Goal: Information Seeking & Learning: Learn about a topic

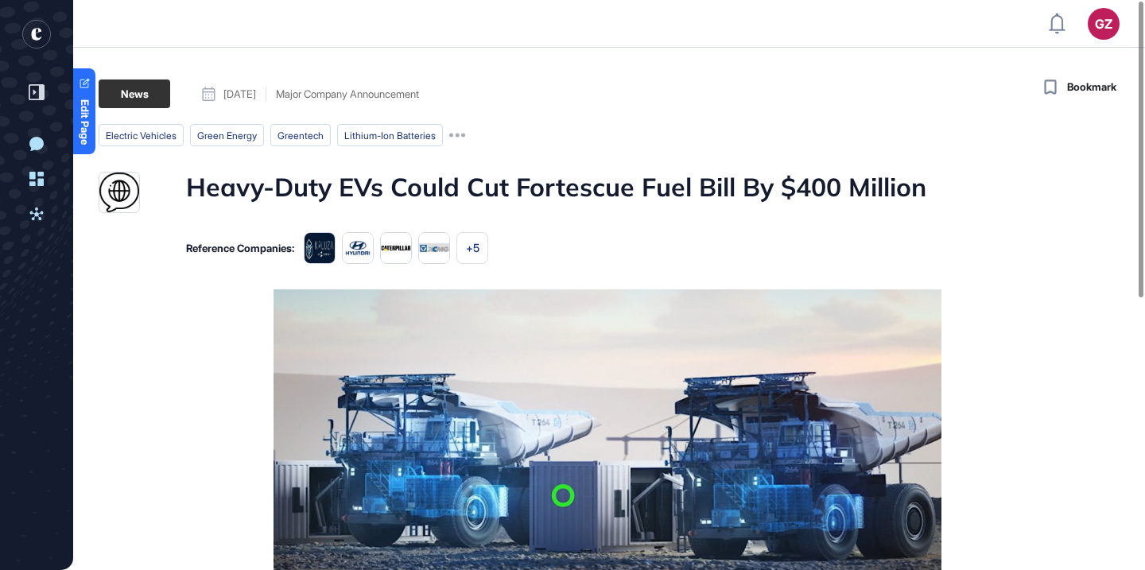
click at [496, 187] on h1 "Heavy-Duty EVs Could Cut Fortescue Fuel Bill By $400 Million" at bounding box center [556, 192] width 740 height 41
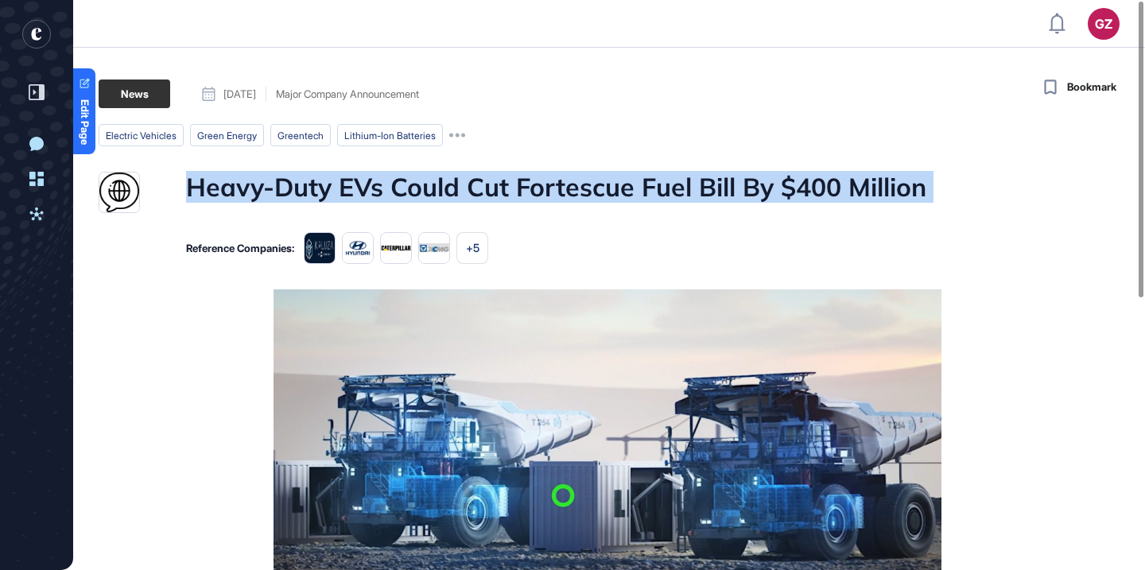
click at [496, 187] on h1 "Heavy-Duty EVs Could Cut Fortescue Fuel Bill By $400 Million" at bounding box center [556, 192] width 740 height 41
copy h1 "Heavy-Duty EVs Could Cut Fortescue Fuel Bill By $400 Million"
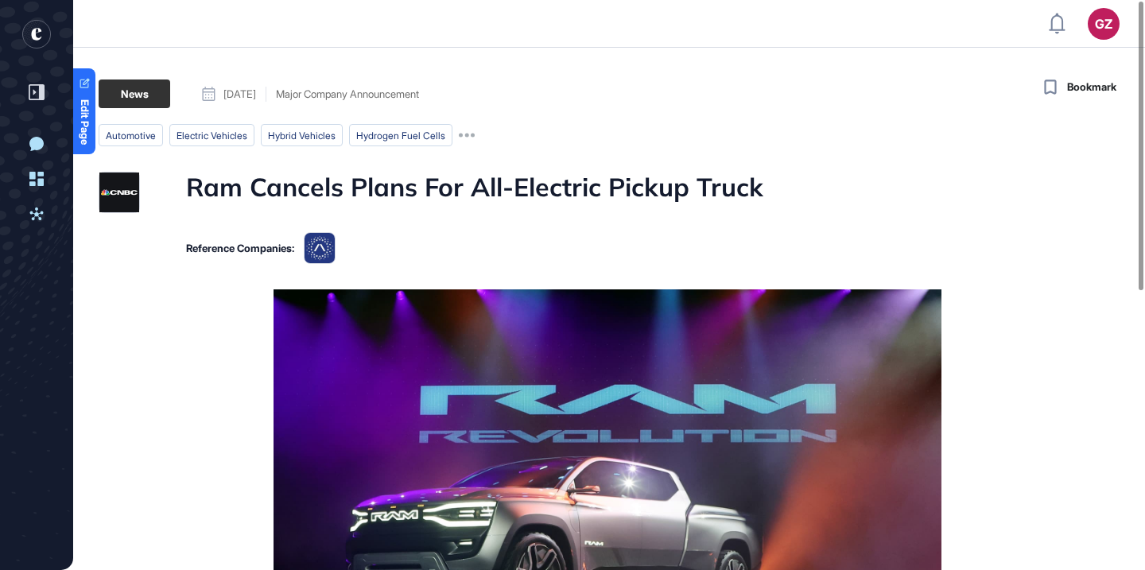
click at [432, 185] on h1 "Ram Cancels Plans For All-Electric Pickup Truck" at bounding box center [474, 192] width 577 height 41
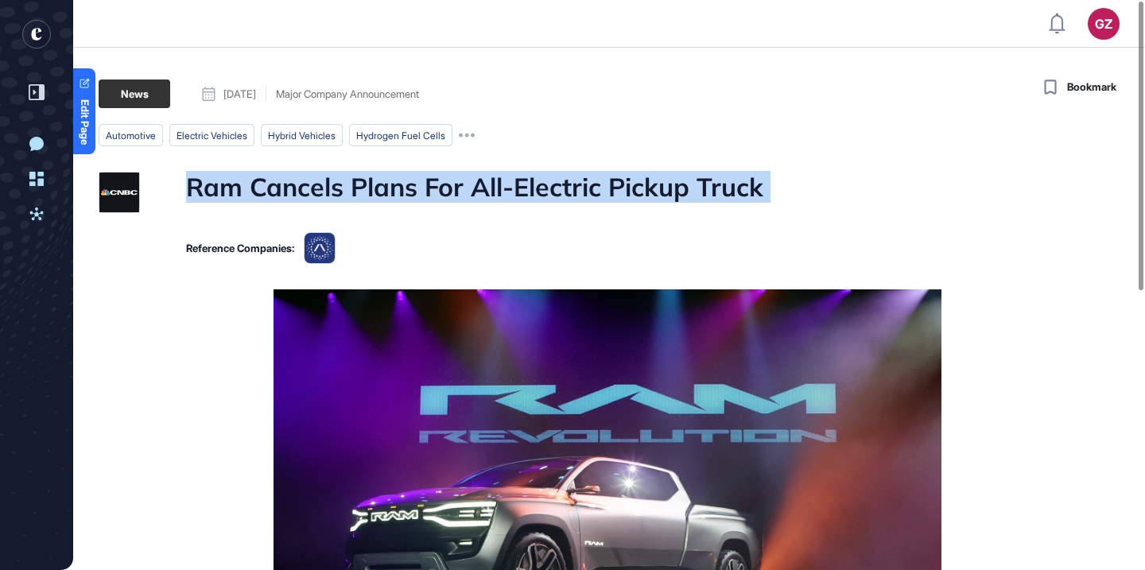
click at [432, 185] on h1 "Ram Cancels Plans For All-Electric Pickup Truck" at bounding box center [474, 192] width 577 height 41
copy h1 "Ram Cancels Plans For All-Electric Pickup Truck"
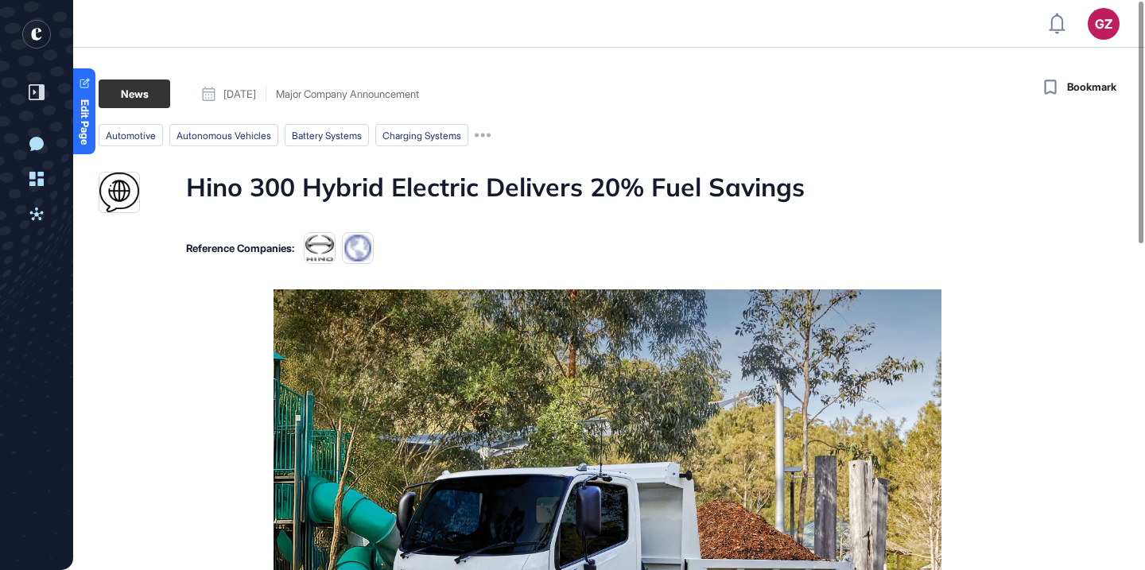
click at [424, 192] on h1 "Hino 300 Hybrid Electric Delivers 20% Fuel Savings" at bounding box center [495, 192] width 619 height 41
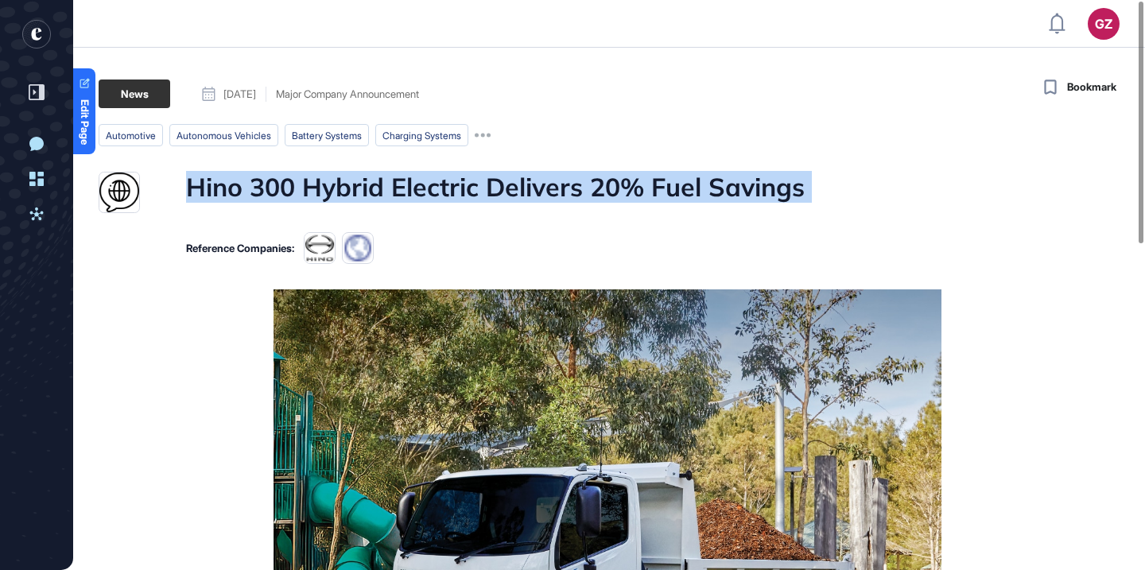
click at [424, 192] on h1 "Hino 300 Hybrid Electric Delivers 20% Fuel Savings" at bounding box center [495, 192] width 619 height 41
copy h1 "Hino 300 Hybrid Electric Delivers 20% Fuel Savings"
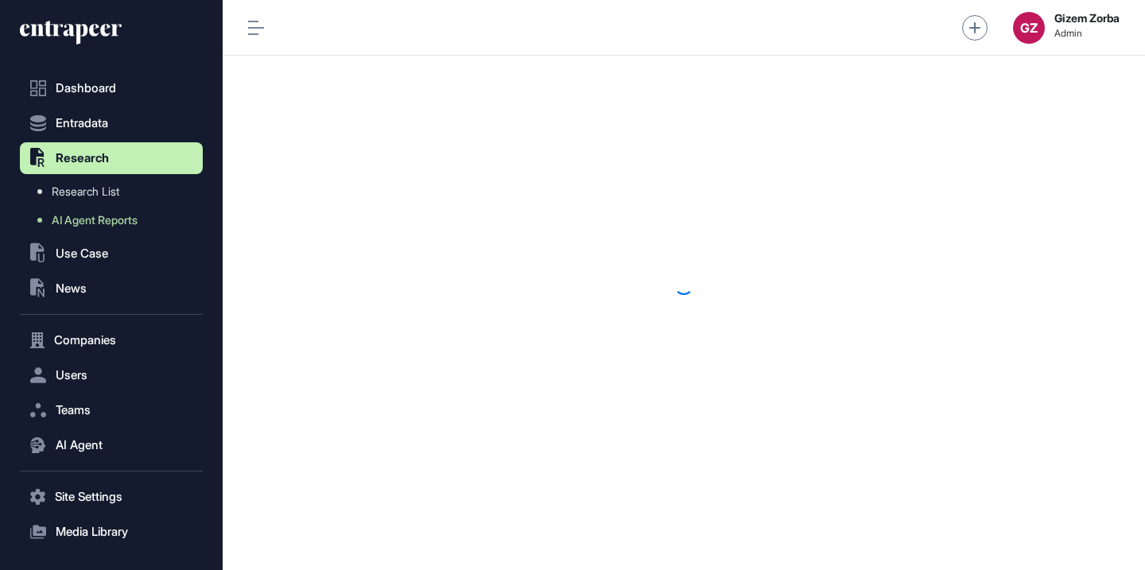
scroll to position [1, 1]
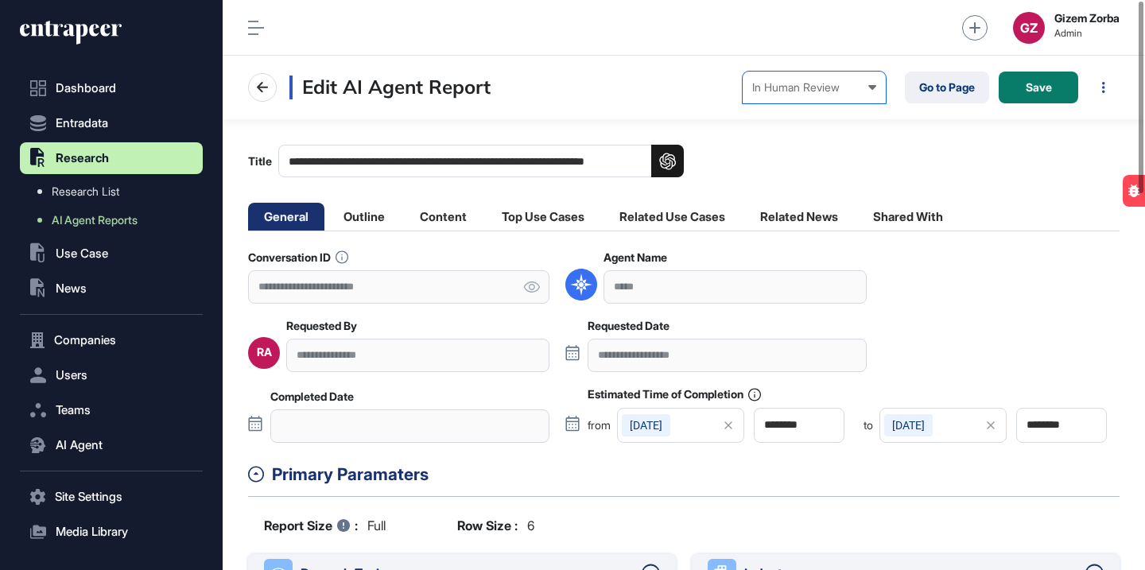
click at [844, 93] on div "In Human Review" at bounding box center [814, 87] width 124 height 13
click at [926, 86] on link "Go to Page" at bounding box center [947, 88] width 84 height 32
click at [818, 74] on div "In Human Review Created In Outline Review In Progress Completed In Human Review…" at bounding box center [814, 88] width 143 height 32
click at [0, 0] on div "Completed" at bounding box center [0, 0] width 0 height 0
click at [701, 91] on div at bounding box center [701, 87] width 13 height 13
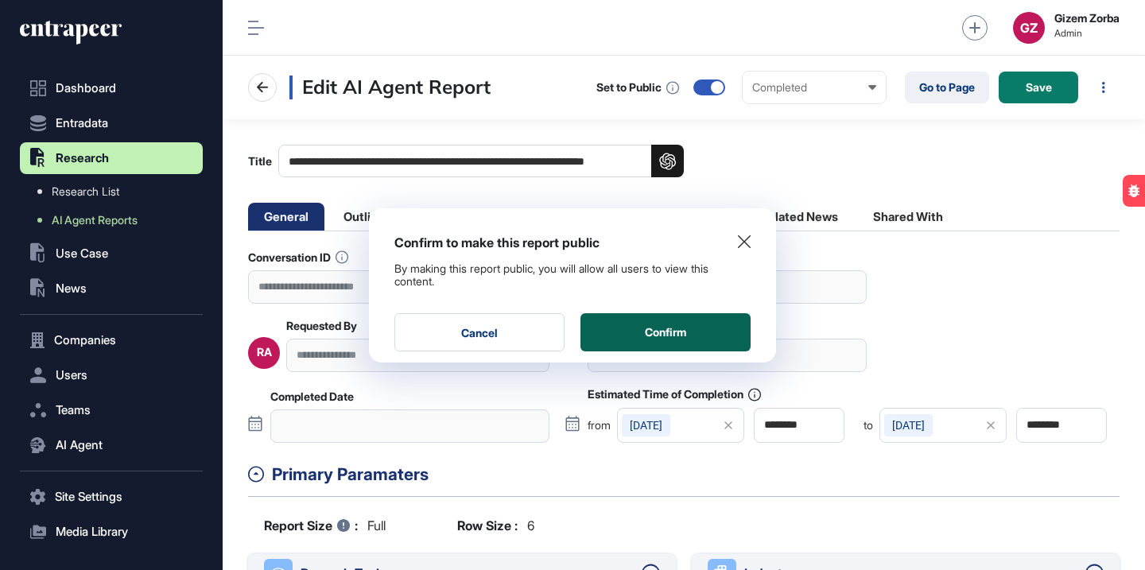
click at [671, 329] on button "Confirm" at bounding box center [666, 332] width 170 height 38
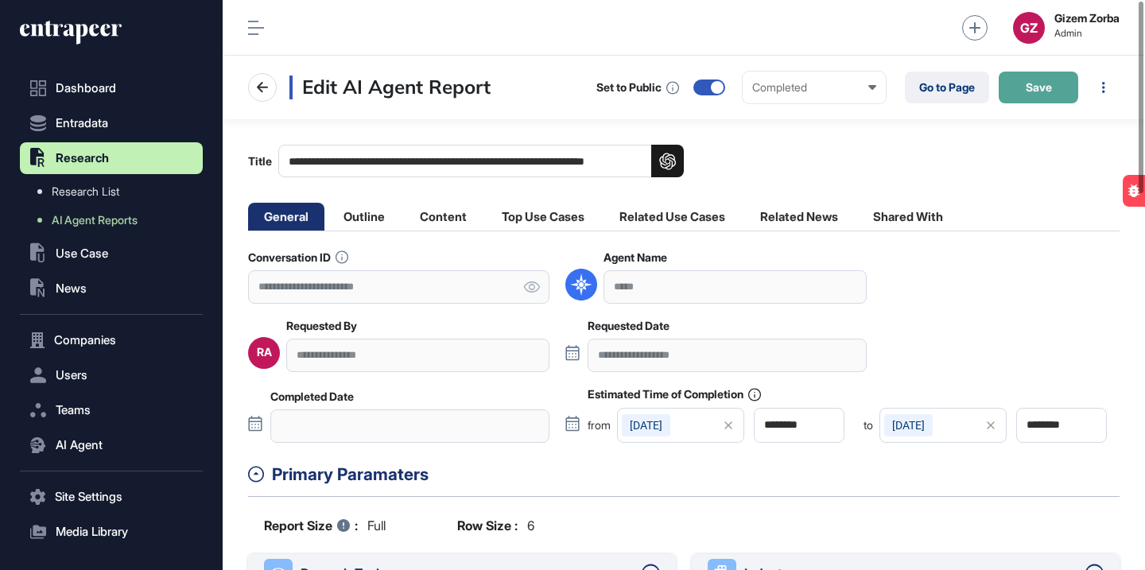
click at [1032, 84] on span "Save" at bounding box center [1039, 87] width 26 height 11
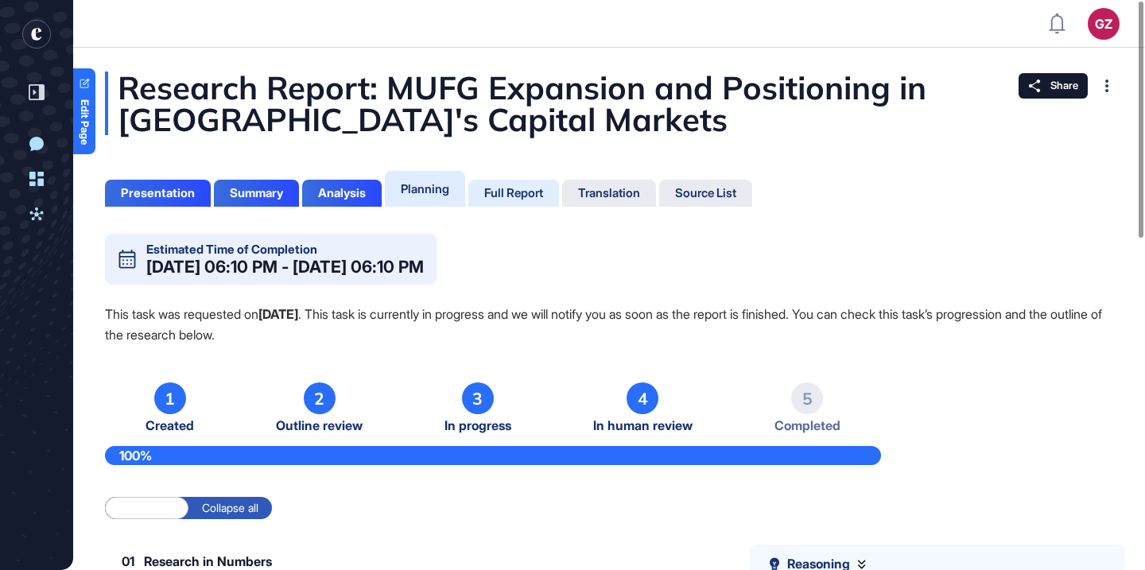
click at [522, 197] on div "Full Report" at bounding box center [513, 193] width 59 height 14
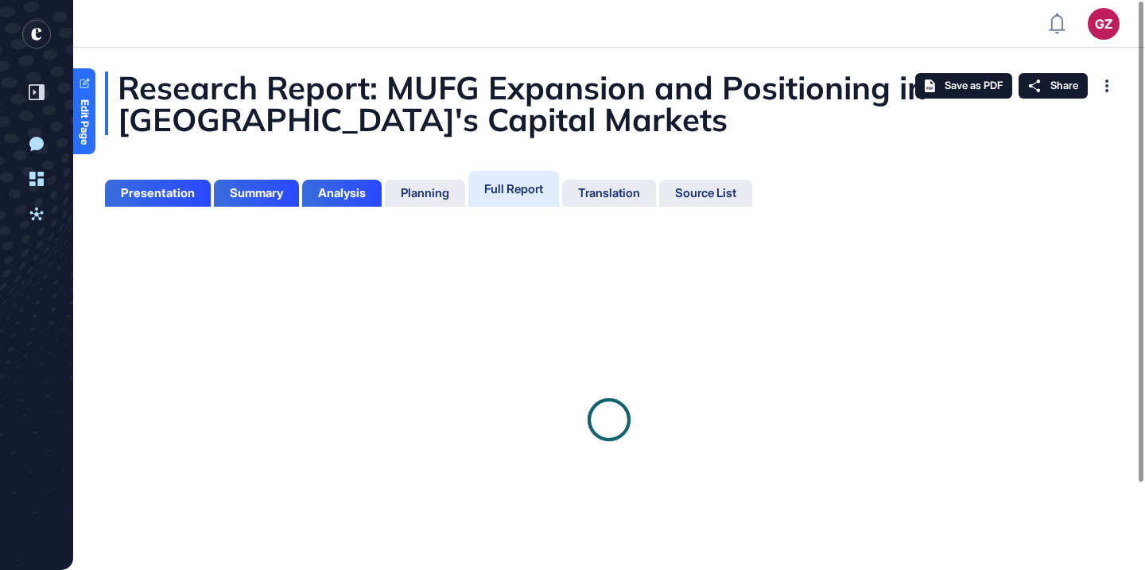
scroll to position [7, 1]
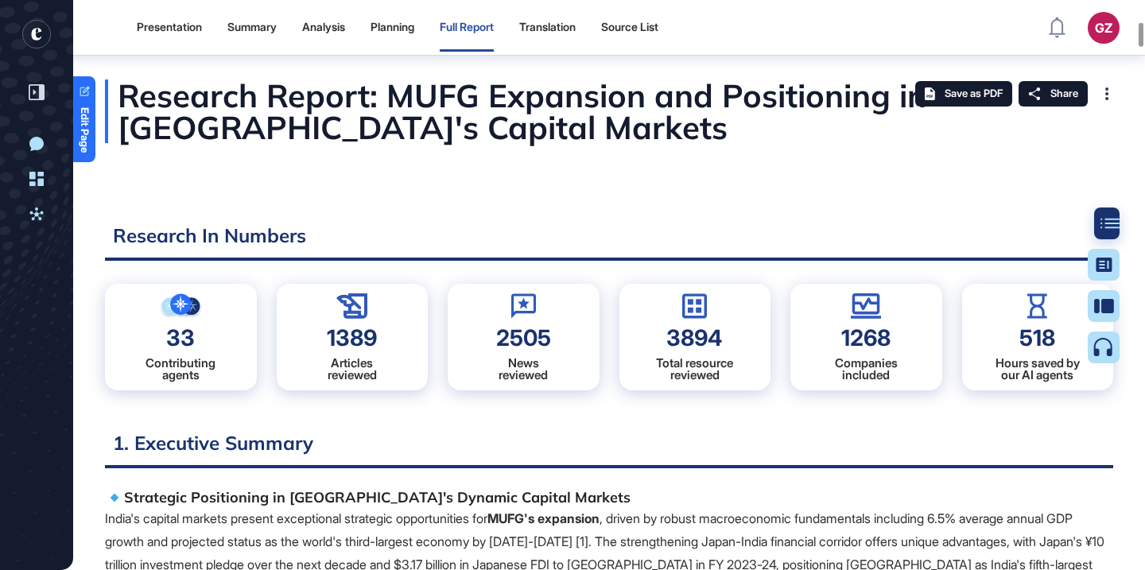
click at [1113, 220] on icon at bounding box center [1110, 223] width 19 height 11
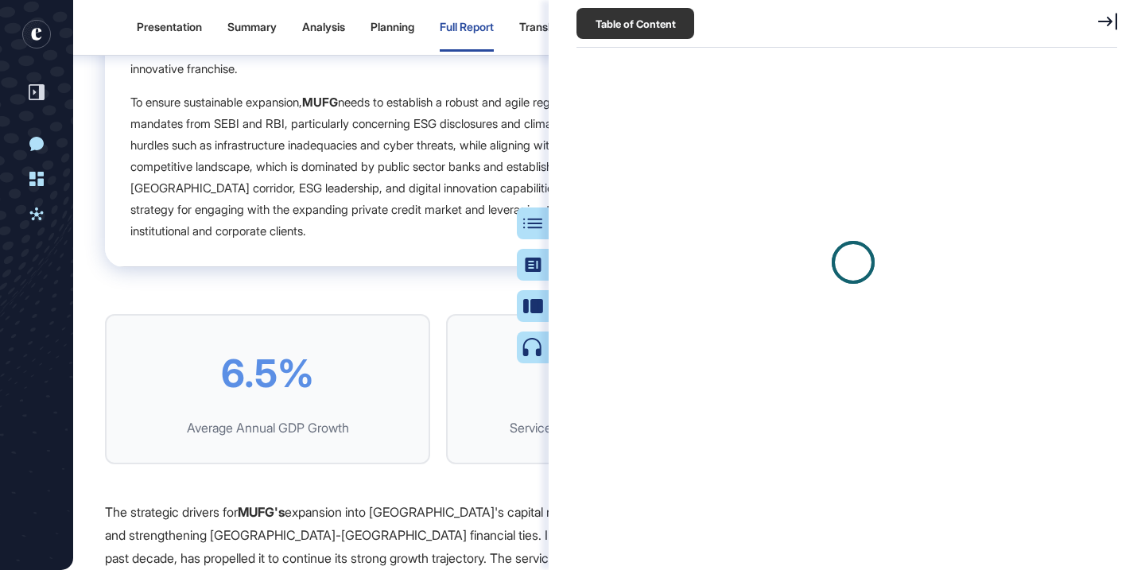
scroll to position [491, 4]
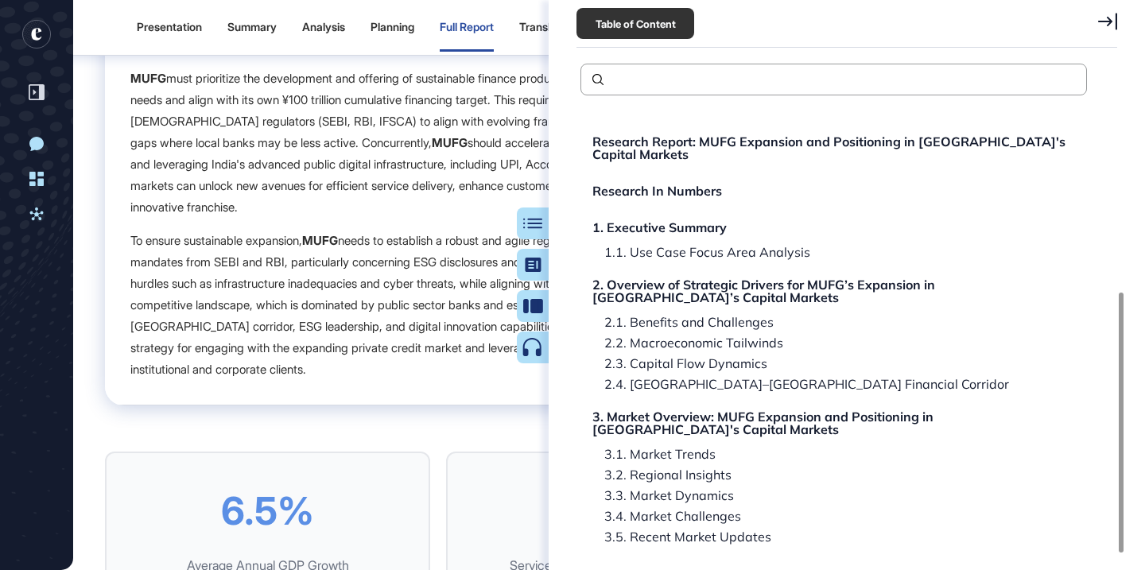
click at [659, 429] on div "Research Report: MUFG Expansion and Positioning in India's Capital Markets Rese…" at bounding box center [834, 566] width 507 height 886
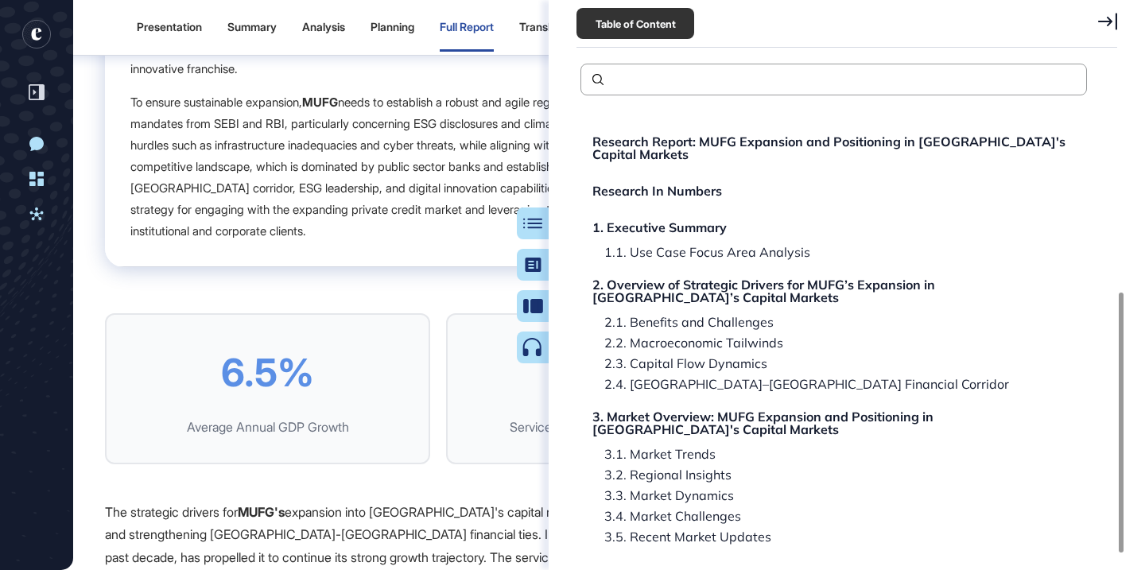
scroll to position [429, 0]
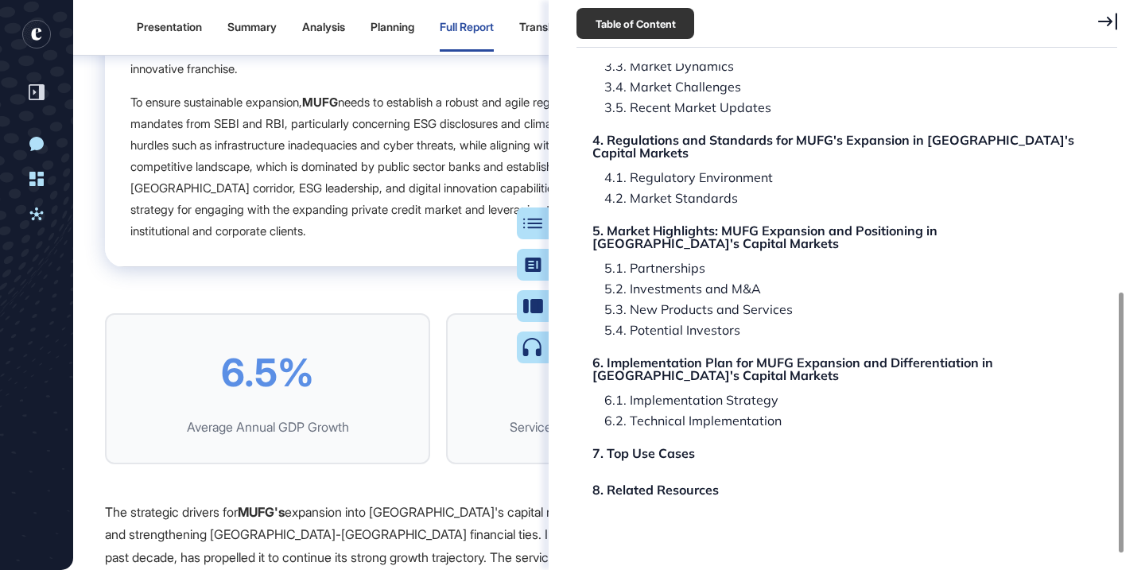
click at [659, 447] on div "7. Top Use Cases" at bounding box center [644, 453] width 103 height 13
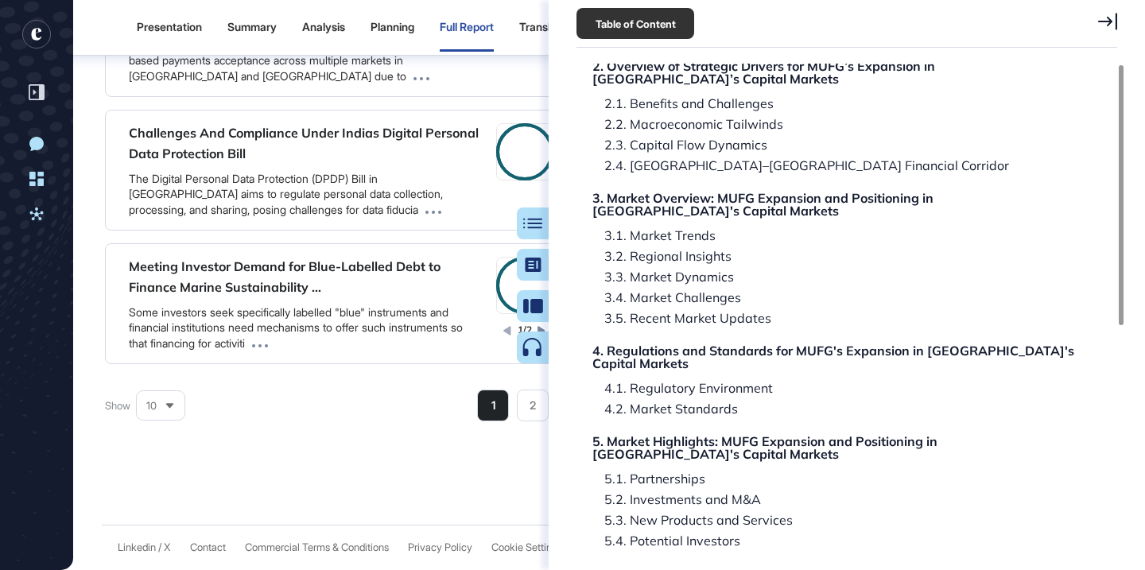
scroll to position [0, 0]
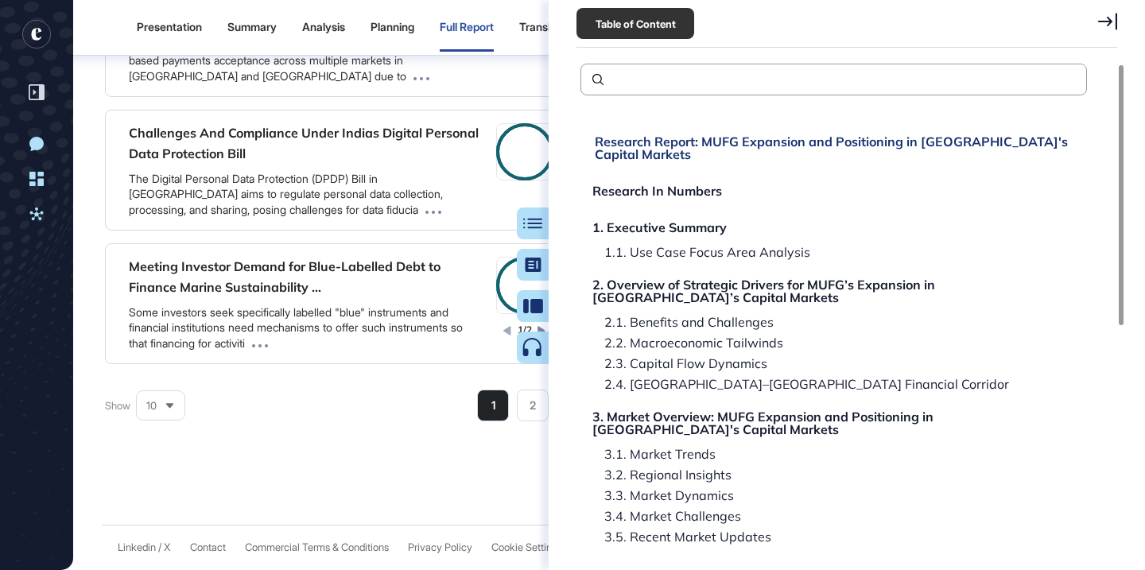
click at [668, 138] on div "Research Report: MUFG Expansion and Positioning in [GEOGRAPHIC_DATA]'s Capital …" at bounding box center [836, 147] width 483 height 25
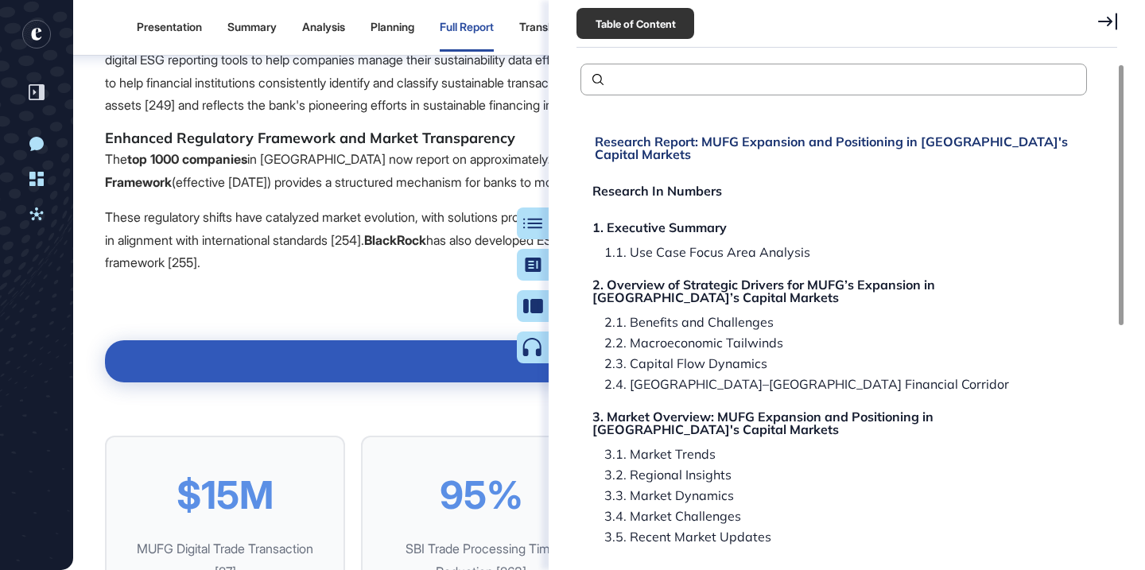
scroll to position [1580, 0]
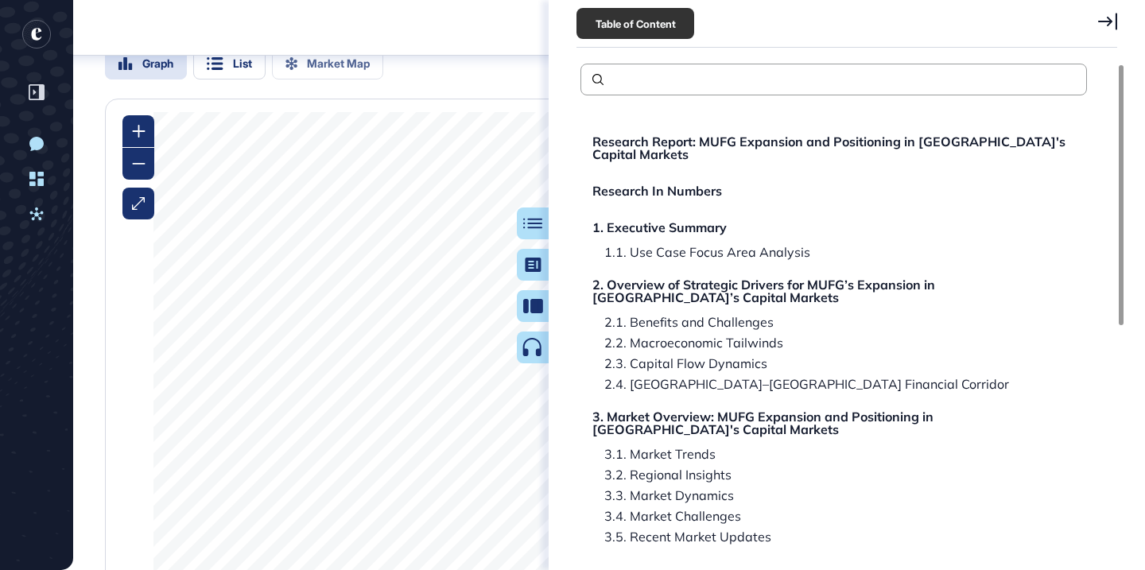
click at [532, 222] on icon at bounding box center [532, 223] width 19 height 11
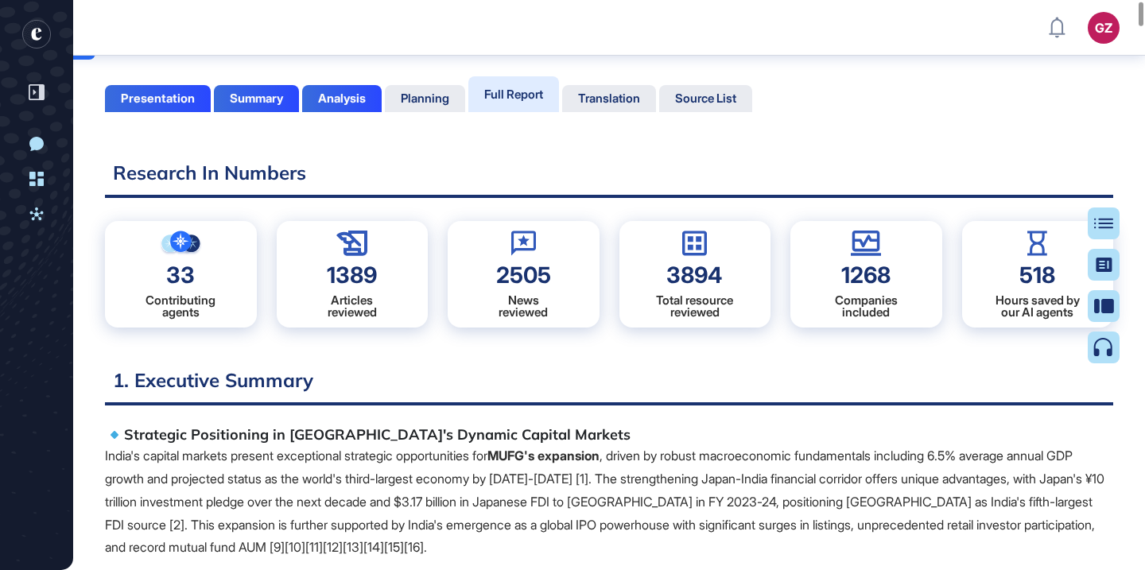
scroll to position [0, 0]
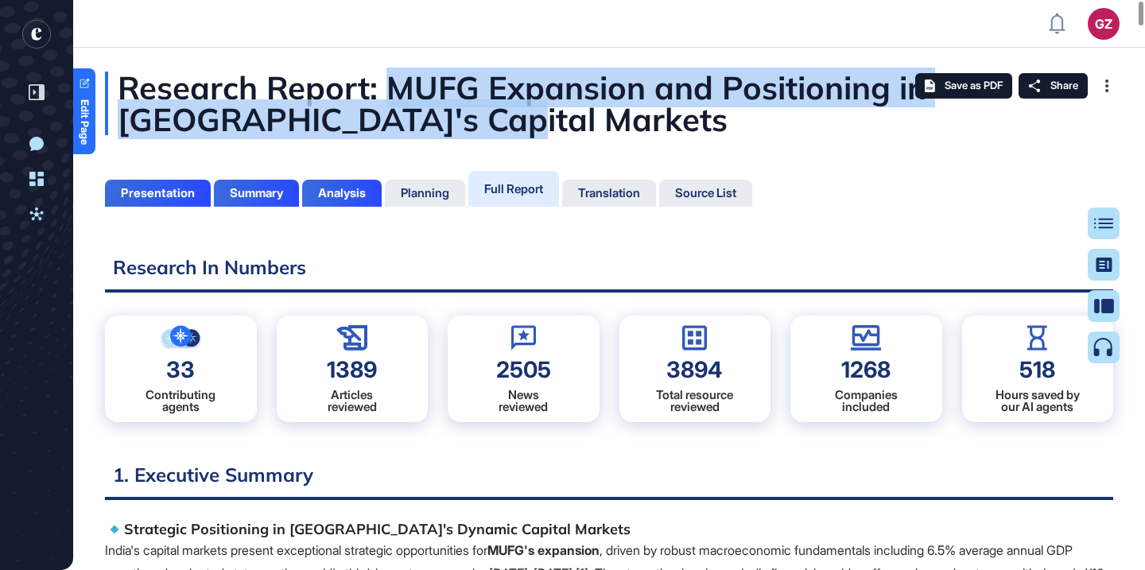
drag, startPoint x: 386, startPoint y: 84, endPoint x: 495, endPoint y: 130, distance: 118.0
click at [496, 131] on div "Research Report: MUFG Expansion and Positioning in [GEOGRAPHIC_DATA]'s Capital …" at bounding box center [609, 104] width 1008 height 64
copy div "MUFG Expansion and Positioning in India's Capital Markets"
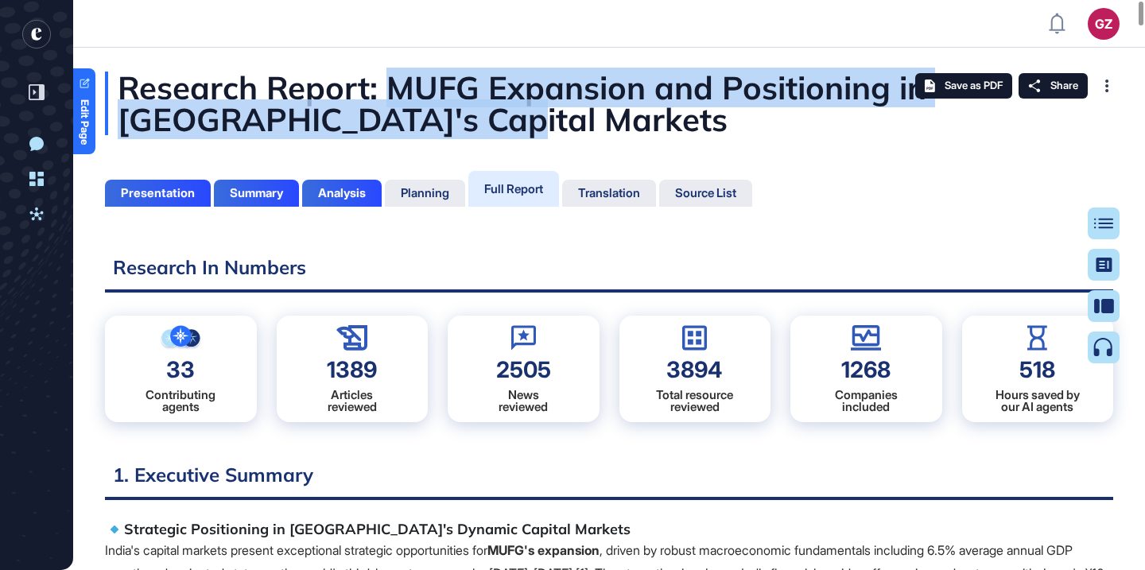
copy div "MUFG Expansion and Positioning in India's Capital Markets"
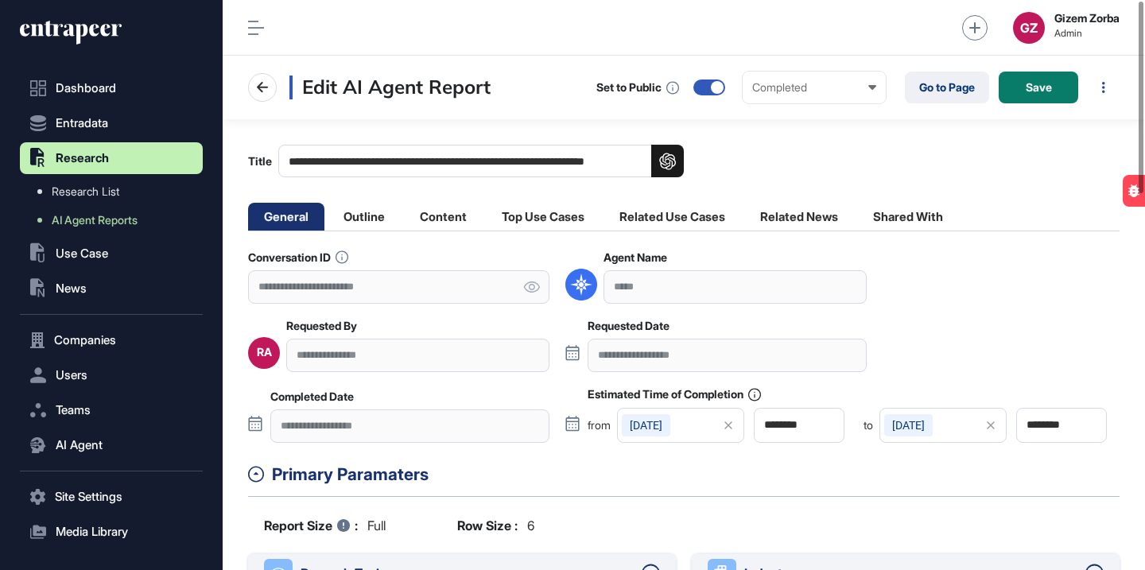
click at [444, 164] on input "**********" at bounding box center [481, 161] width 406 height 33
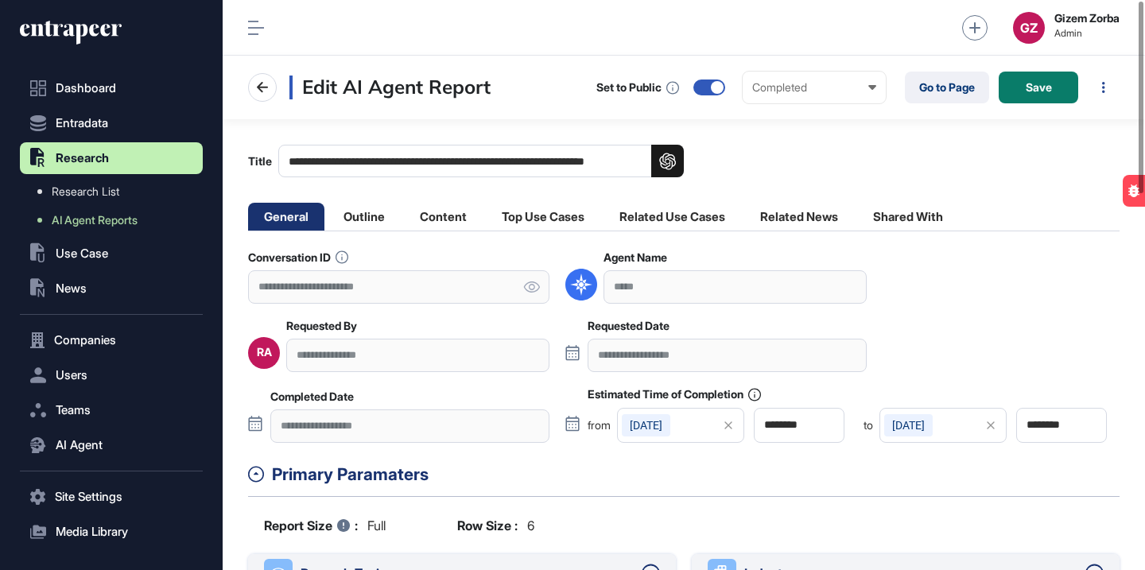
click at [444, 164] on input "**********" at bounding box center [481, 161] width 406 height 33
click at [933, 79] on link "Go to Page" at bounding box center [947, 88] width 84 height 32
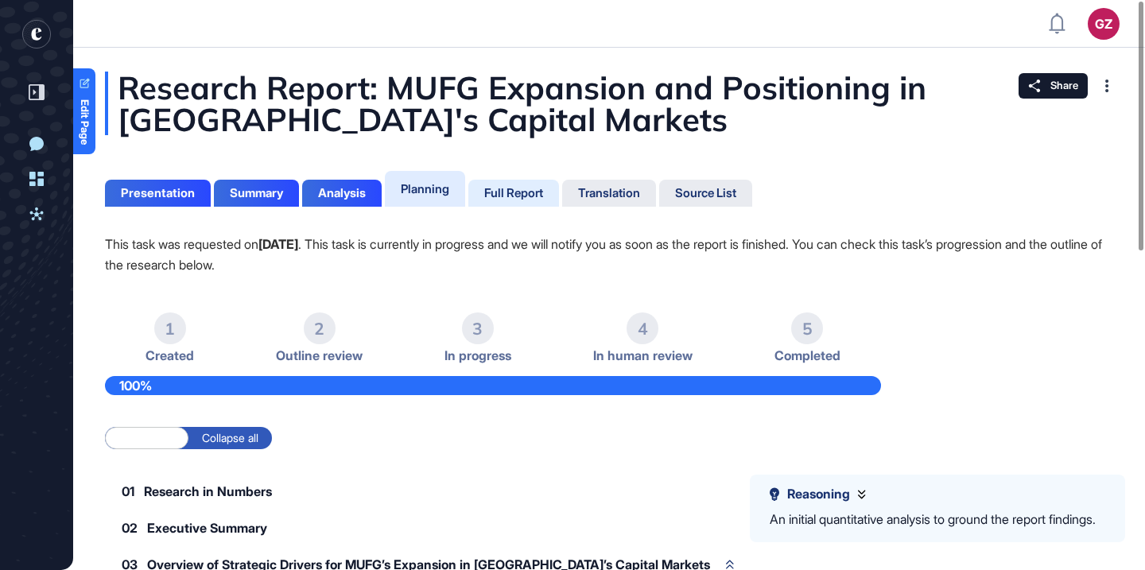
click at [497, 191] on div "Full Report" at bounding box center [513, 193] width 59 height 14
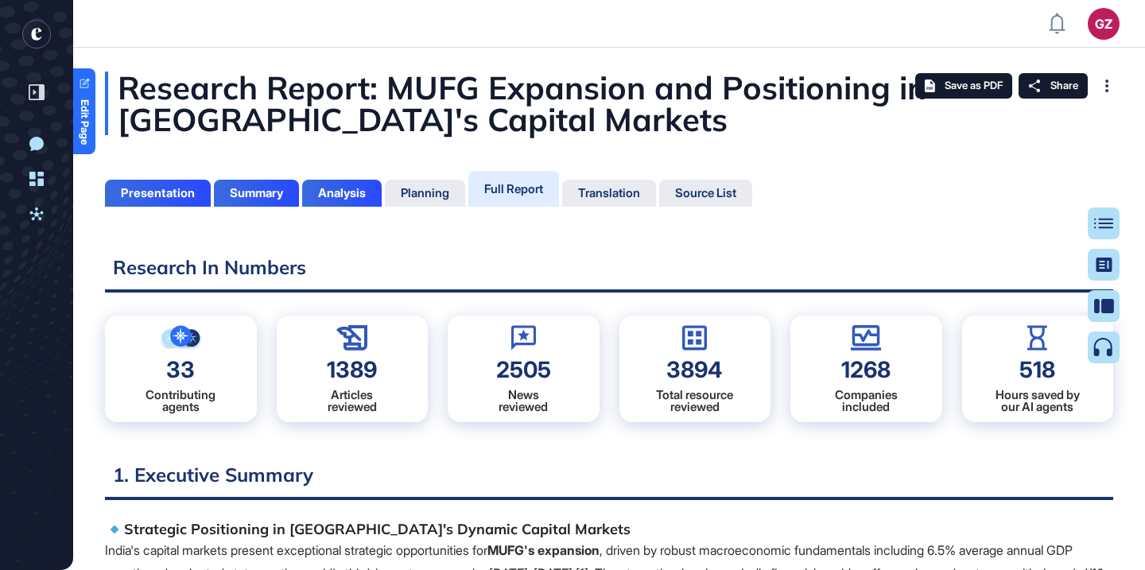
scroll to position [491, 4]
drag, startPoint x: 362, startPoint y: 92, endPoint x: 476, endPoint y: 122, distance: 117.7
click at [362, 92] on div "Research Report: MUFG Expansion and Positioning in [GEOGRAPHIC_DATA]'s Capital …" at bounding box center [609, 104] width 1008 height 64
click at [363, 92] on div "Research Report: MUFG Expansion and Positioning in [GEOGRAPHIC_DATA]'s Capital …" at bounding box center [609, 104] width 1008 height 64
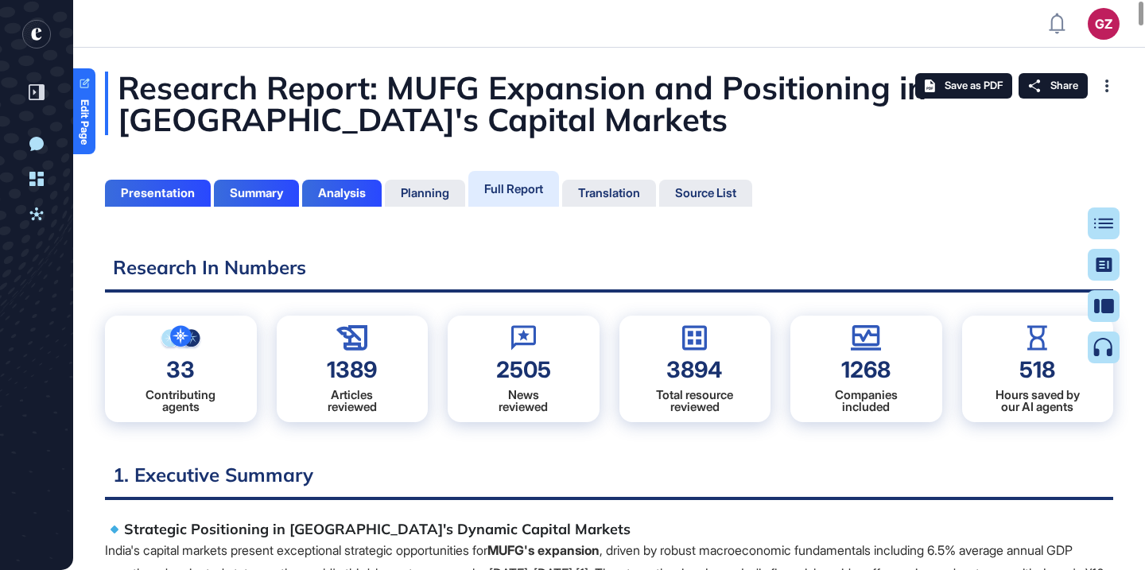
click at [363, 92] on div "Research Report: MUFG Expansion and Positioning in [GEOGRAPHIC_DATA]'s Capital …" at bounding box center [609, 104] width 1008 height 64
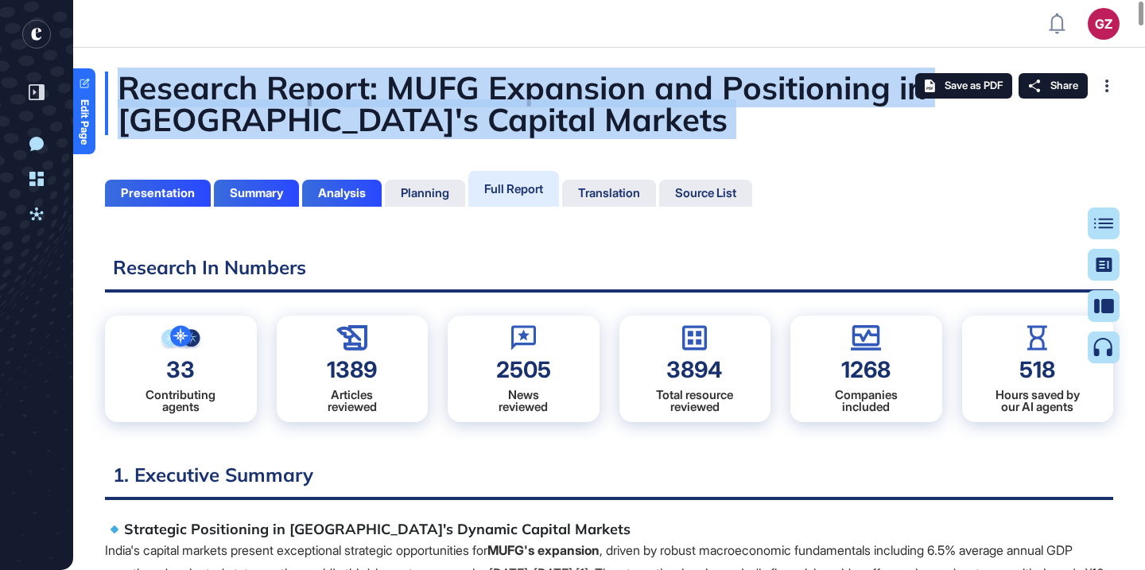
drag, startPoint x: 476, startPoint y: 122, endPoint x: 169, endPoint y: 92, distance: 307.7
click at [169, 92] on div "Research Report: MUFG Expansion and Positioning in [GEOGRAPHIC_DATA]'s Capital …" at bounding box center [609, 104] width 1008 height 64
